Goal: Find specific page/section

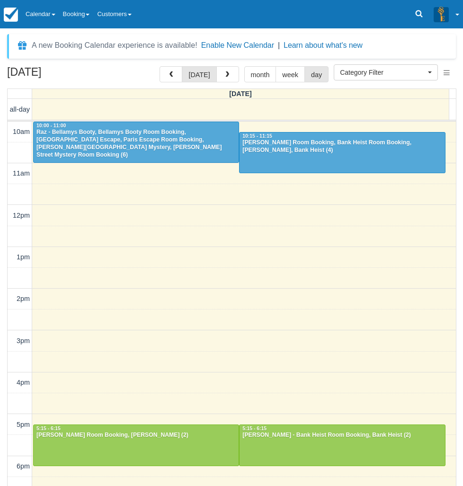
select select
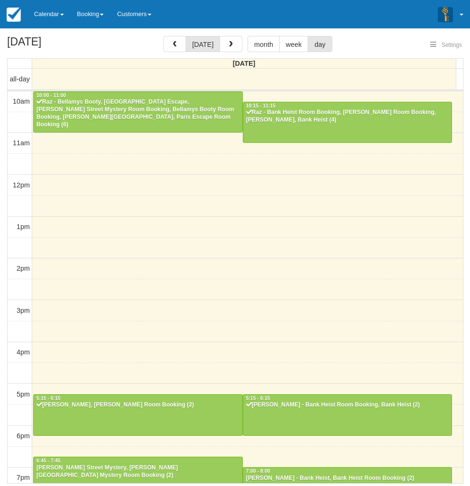
select select
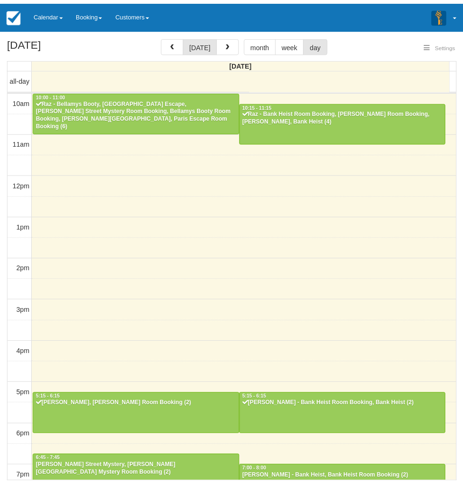
scroll to position [131, 0]
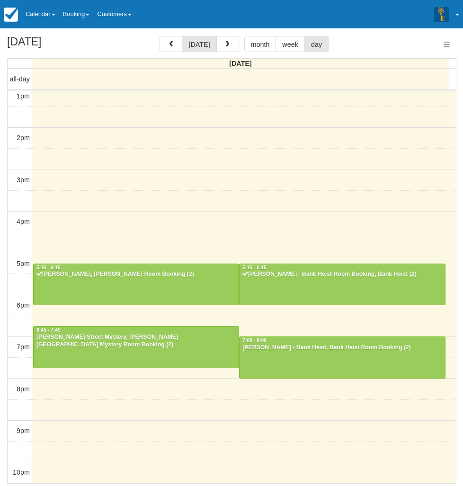
select select
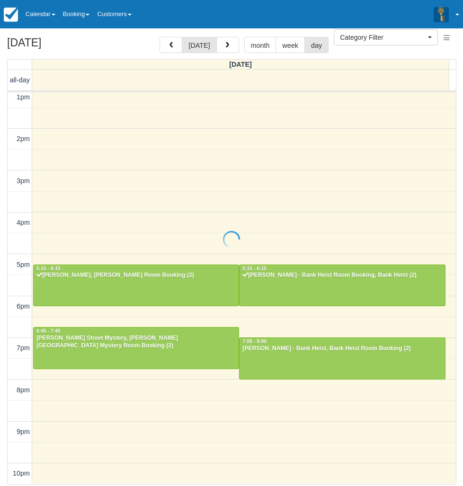
scroll to position [5, 0]
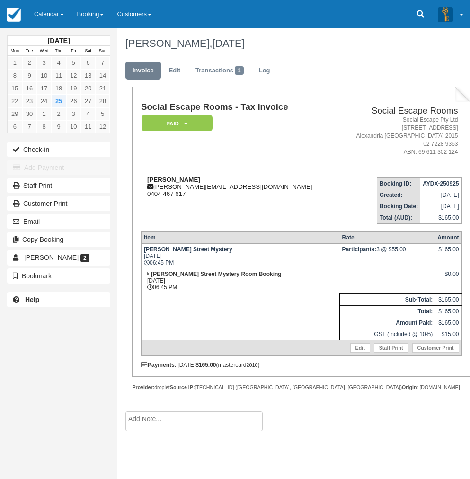
click at [161, 178] on strong "Angelica Salmon" at bounding box center [173, 179] width 53 height 7
drag, startPoint x: 162, startPoint y: 178, endPoint x: 181, endPoint y: 177, distance: 19.4
click at [181, 177] on strong "Angelica Salmon" at bounding box center [173, 179] width 53 height 7
copy strong "Angelica Salmon"
